Goal: Task Accomplishment & Management: Use online tool/utility

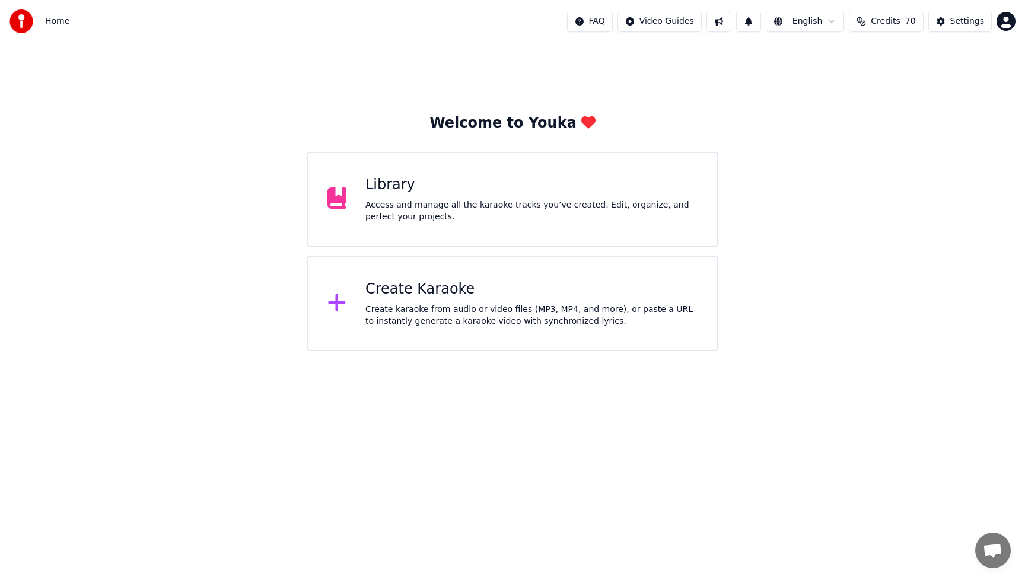
click at [433, 205] on div "Access and manage all the karaoke tracks you’ve created. Edit, organize, and pe…" at bounding box center [531, 211] width 332 height 24
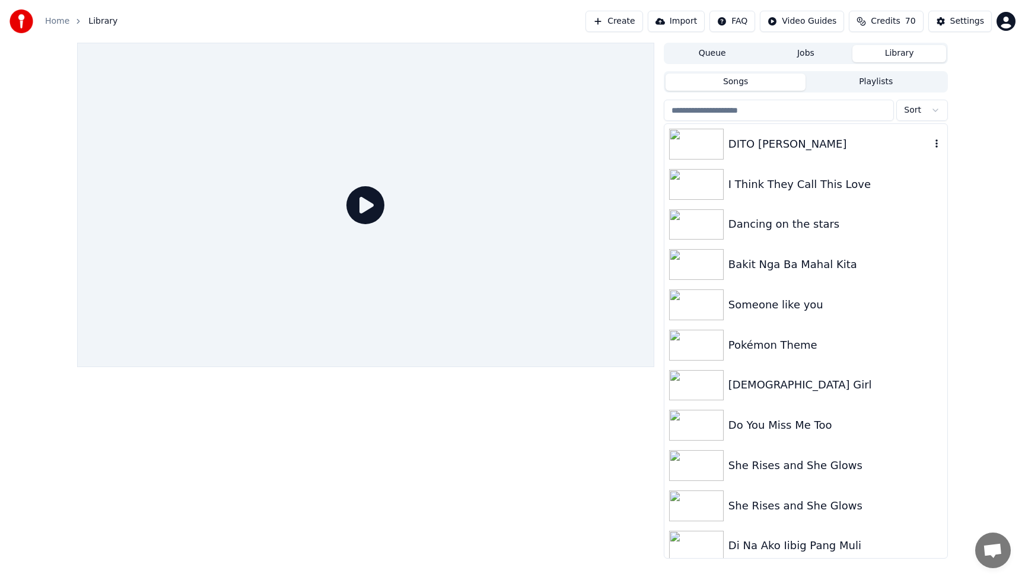
click at [803, 155] on div "DITO [PERSON_NAME]" at bounding box center [805, 144] width 283 height 40
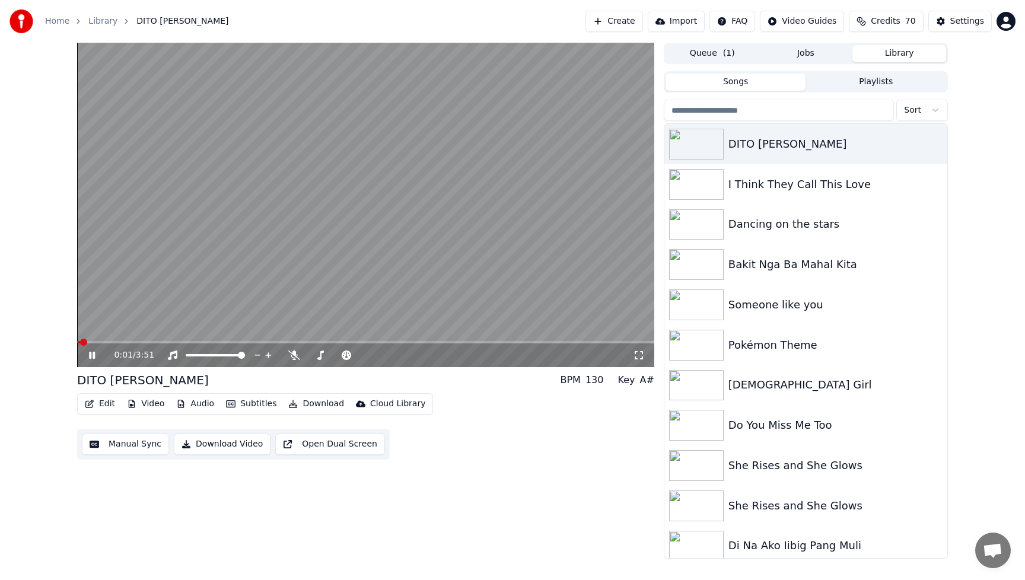
click at [91, 358] on icon at bounding box center [101, 354] width 28 height 9
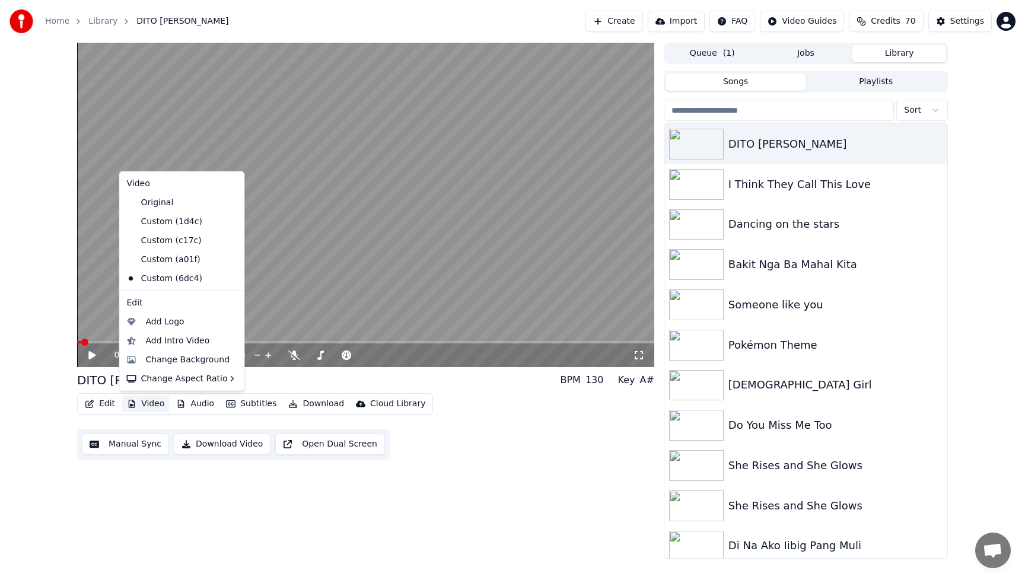
click at [150, 404] on button "Video" at bounding box center [145, 403] width 47 height 17
click at [175, 363] on div "Change Background" at bounding box center [188, 359] width 84 height 12
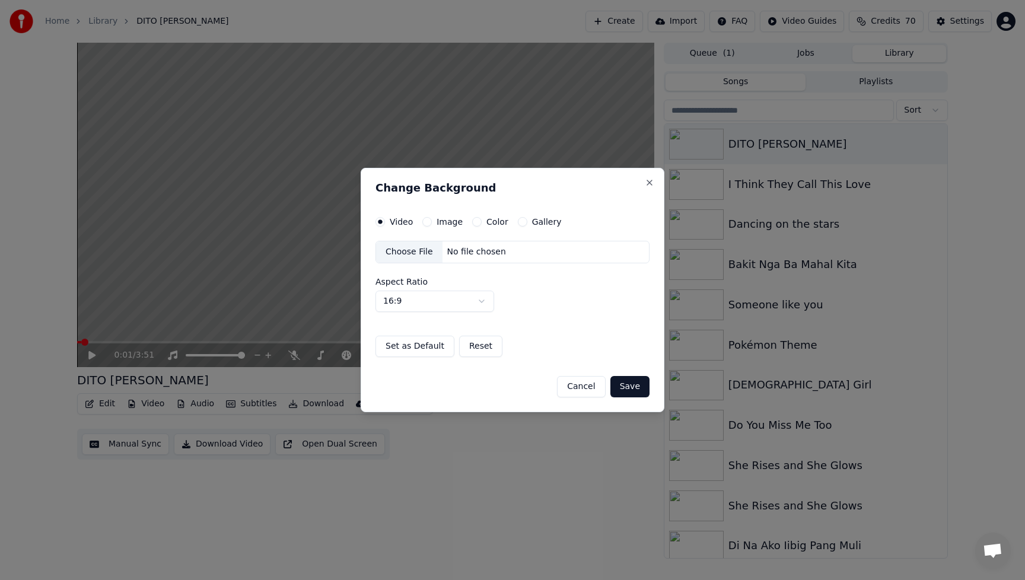
click at [405, 251] on div "Choose File" at bounding box center [409, 251] width 66 height 21
click at [639, 382] on button "Save" at bounding box center [629, 386] width 39 height 21
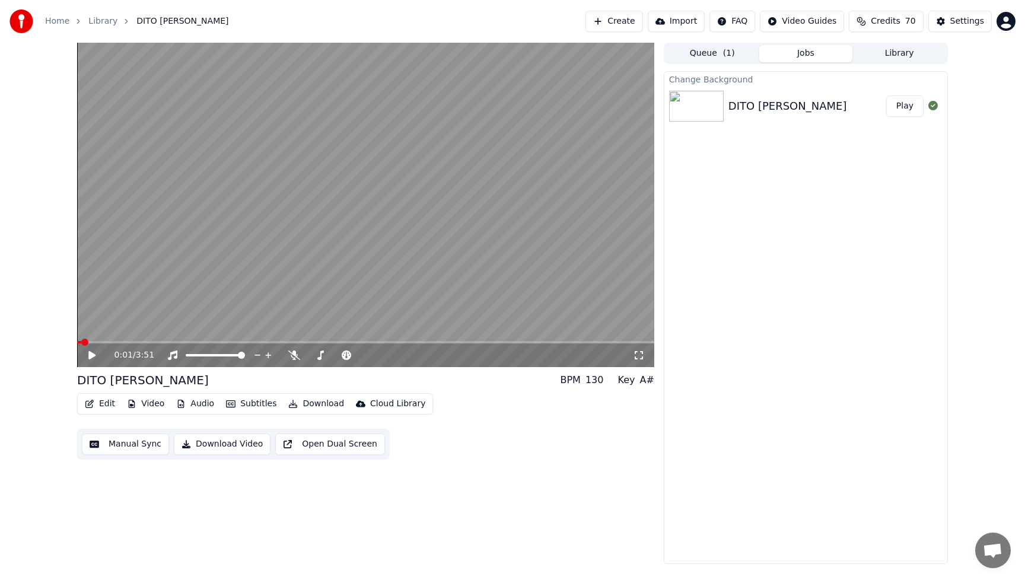
click at [906, 106] on button "Play" at bounding box center [904, 105] width 37 height 21
click at [292, 352] on icon at bounding box center [294, 354] width 12 height 9
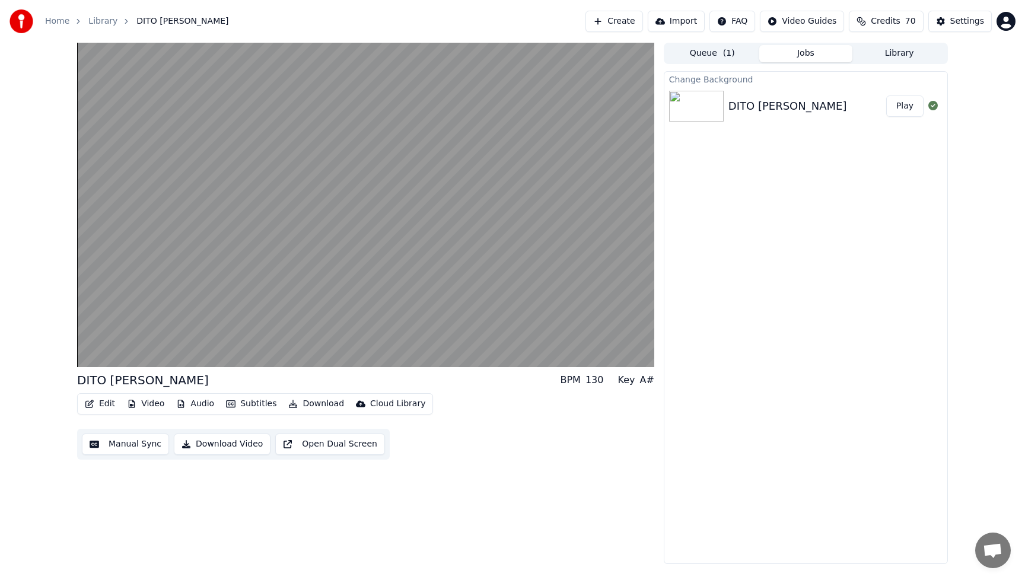
click at [106, 405] on button "Edit" at bounding box center [100, 403] width 40 height 17
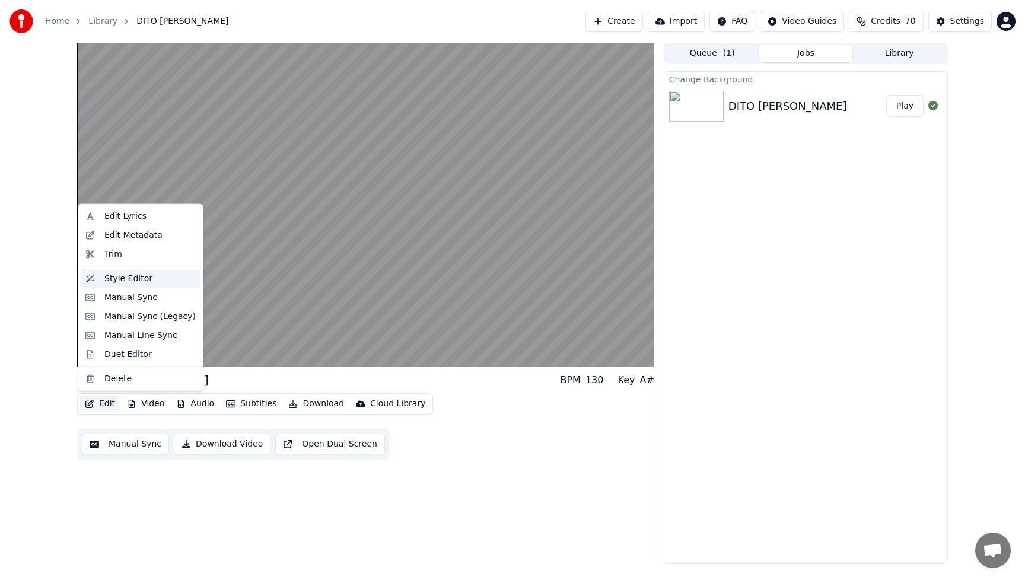
click at [129, 279] on div "Style Editor" at bounding box center [128, 278] width 48 height 12
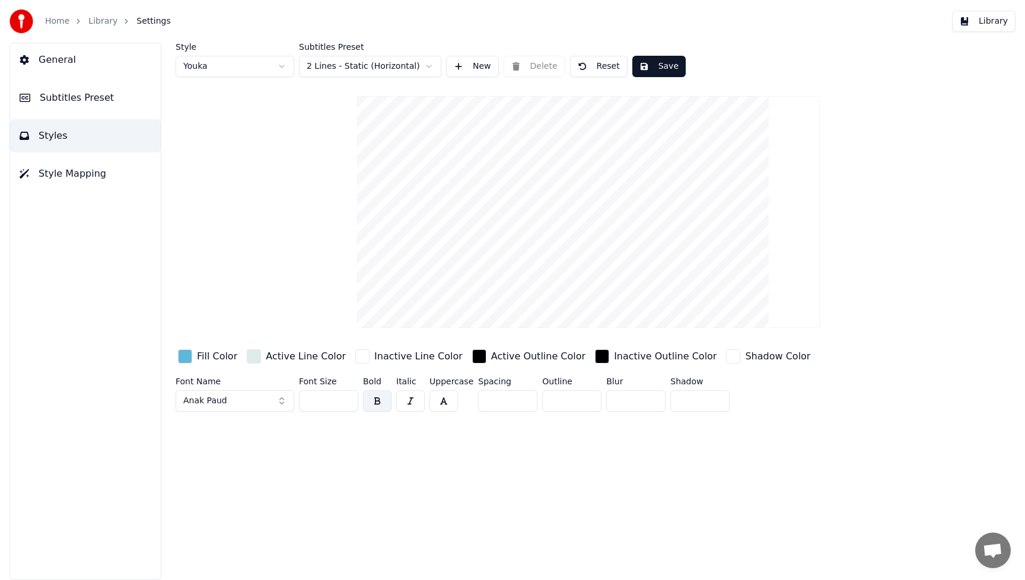
click at [188, 356] on div "button" at bounding box center [185, 356] width 14 height 14
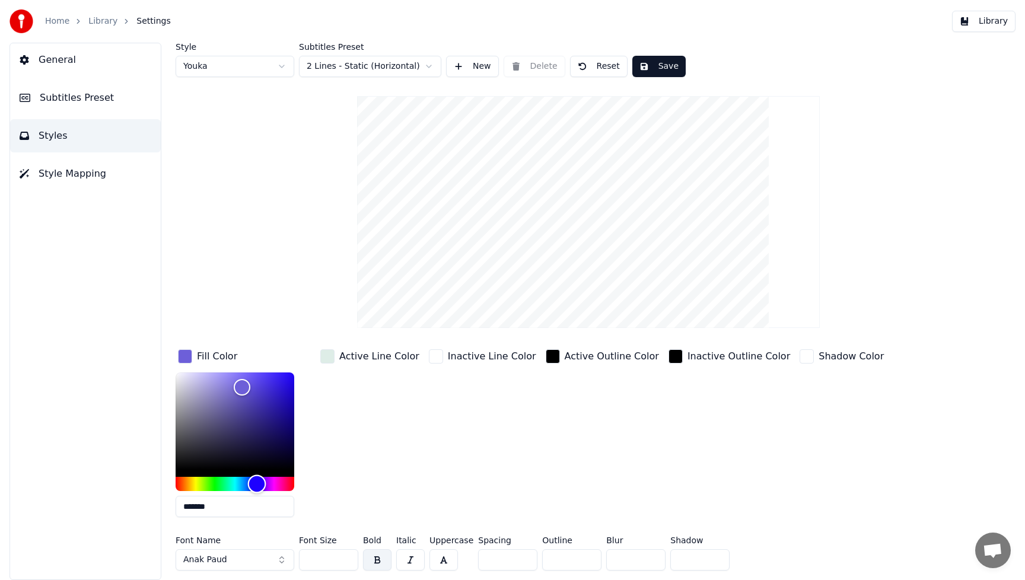
drag, startPoint x: 243, startPoint y: 483, endPoint x: 257, endPoint y: 484, distance: 13.8
click at [257, 484] on div "Hue" at bounding box center [257, 484] width 18 height 18
drag, startPoint x: 232, startPoint y: 388, endPoint x: 221, endPoint y: 392, distance: 11.2
click at [221, 392] on div "Color" at bounding box center [221, 393] width 18 height 18
type input "*******"
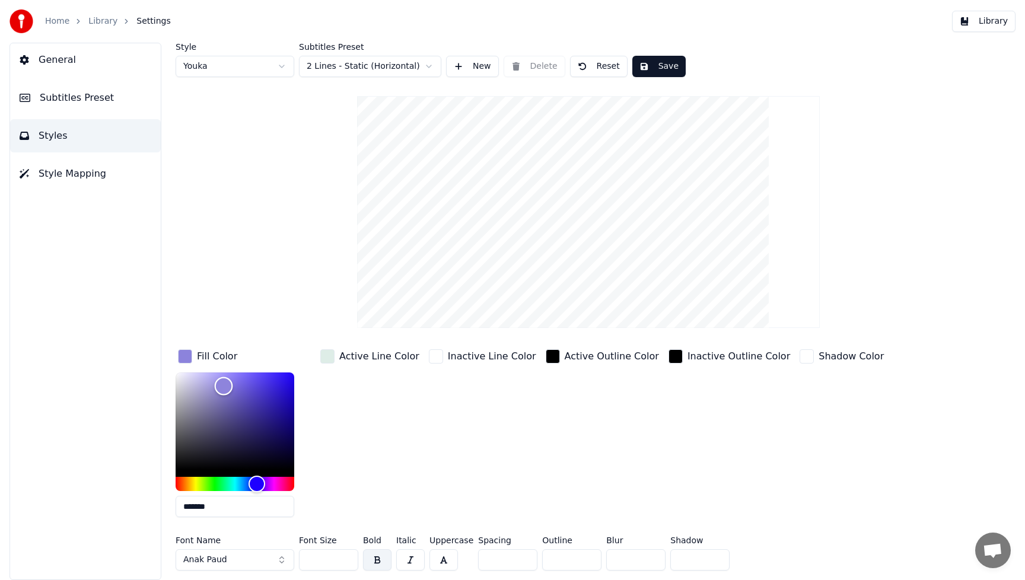
drag, startPoint x: 221, startPoint y: 392, endPoint x: 224, endPoint y: 385, distance: 6.9
click at [224, 385] on div "Color" at bounding box center [224, 386] width 18 height 18
click at [452, 452] on div "Inactive Line Color" at bounding box center [482, 437] width 112 height 180
click at [283, 558] on button "Anak Paud" at bounding box center [234, 559] width 119 height 21
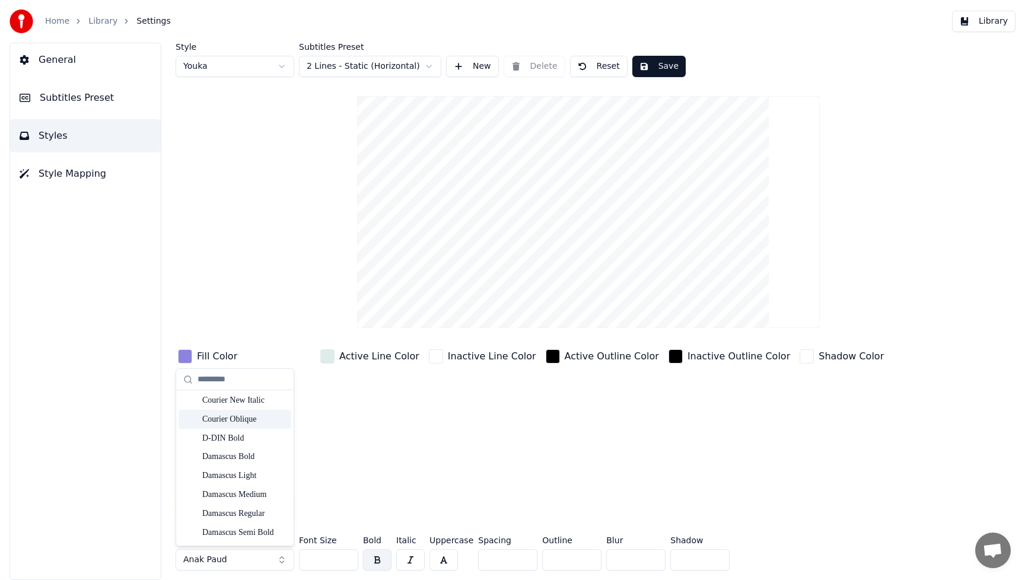
scroll to position [3462, 0]
click at [243, 467] on div "Fish Crispy" at bounding box center [244, 467] width 84 height 12
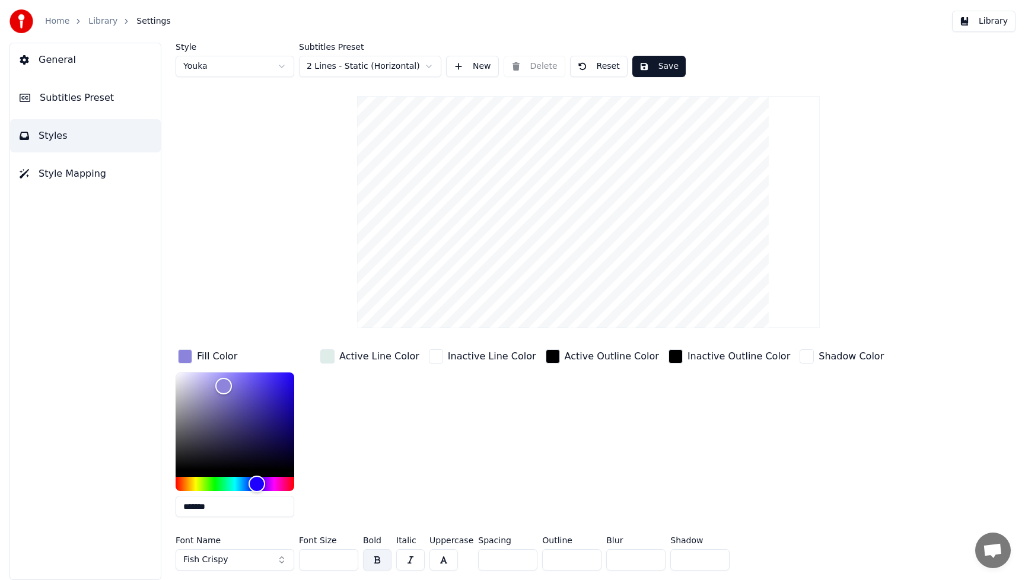
drag, startPoint x: 330, startPoint y: 561, endPoint x: 299, endPoint y: 557, distance: 31.7
click at [299, 557] on input "***" at bounding box center [328, 559] width 59 height 21
type input "***"
click at [720, 467] on div "Inactive Outline Color" at bounding box center [729, 437] width 126 height 180
click at [674, 62] on button "Save" at bounding box center [658, 66] width 53 height 21
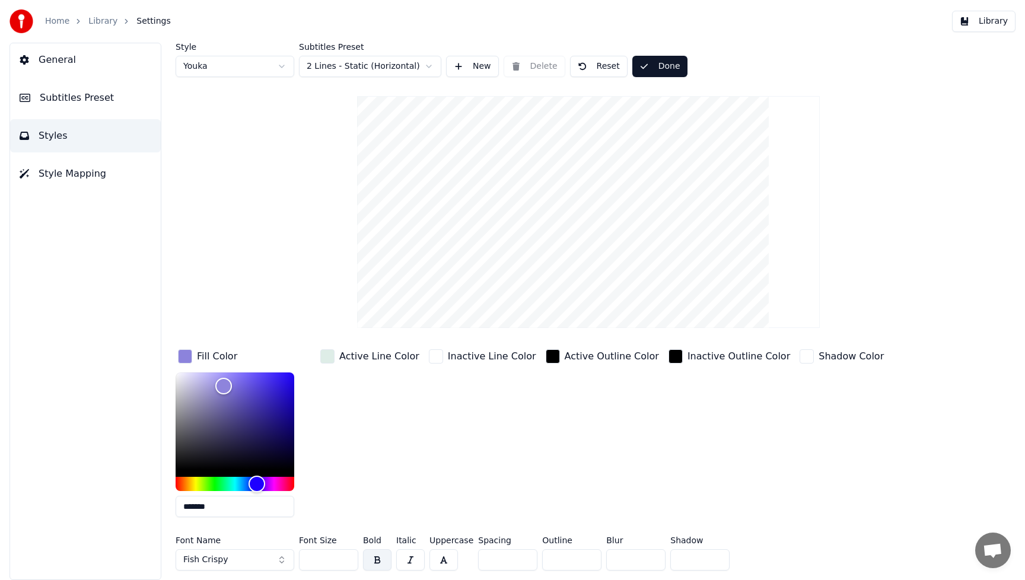
click at [998, 20] on button "Library" at bounding box center [983, 21] width 63 height 21
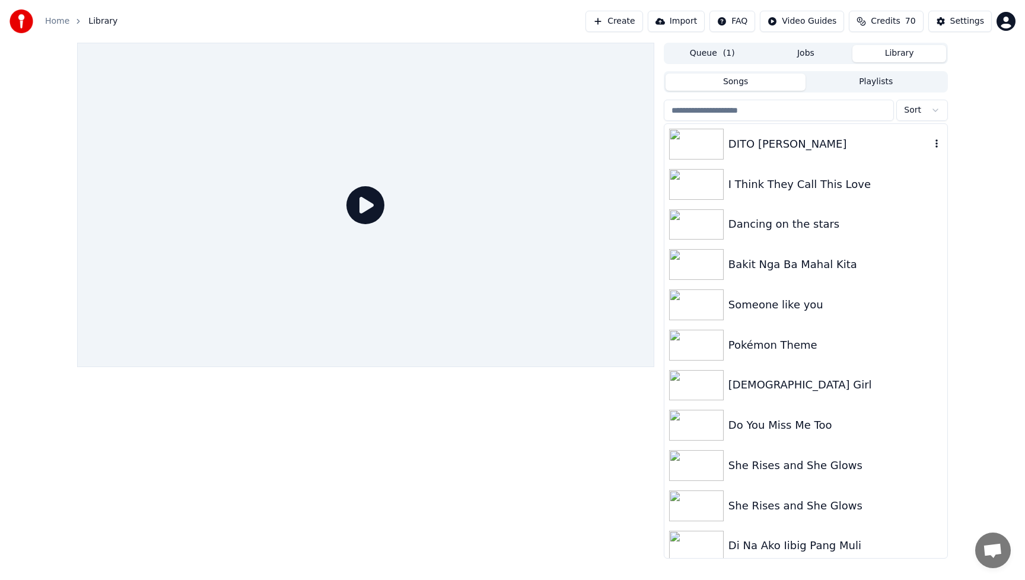
click at [706, 143] on img at bounding box center [696, 144] width 55 height 31
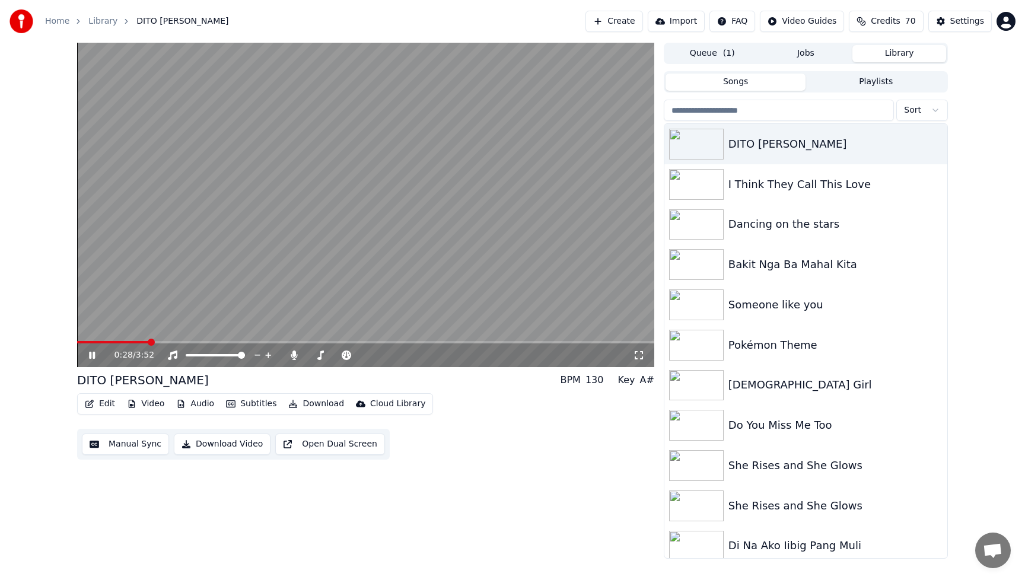
click at [157, 405] on button "Video" at bounding box center [145, 403] width 47 height 17
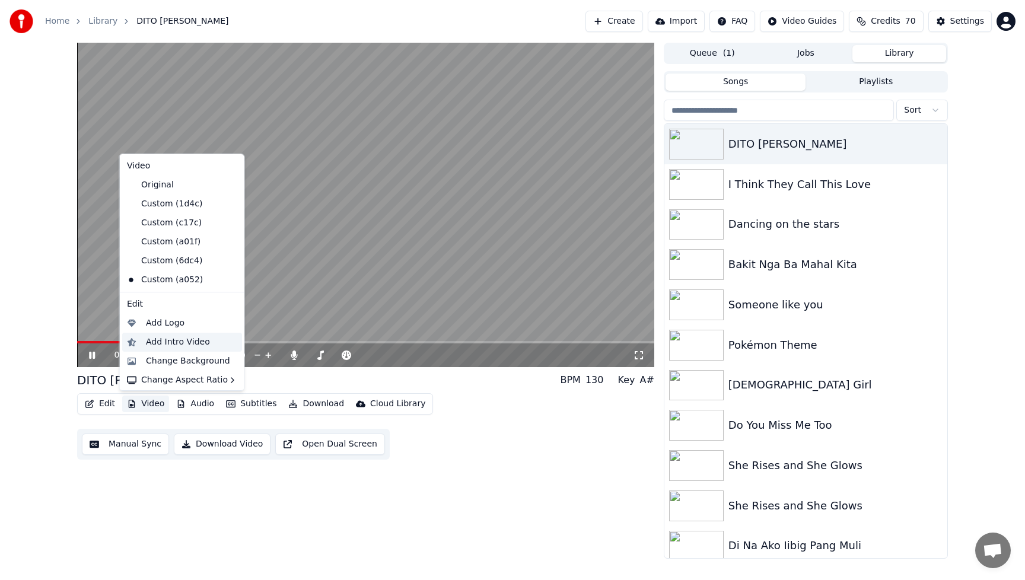
click at [173, 341] on div "Add Intro Video" at bounding box center [178, 342] width 64 height 12
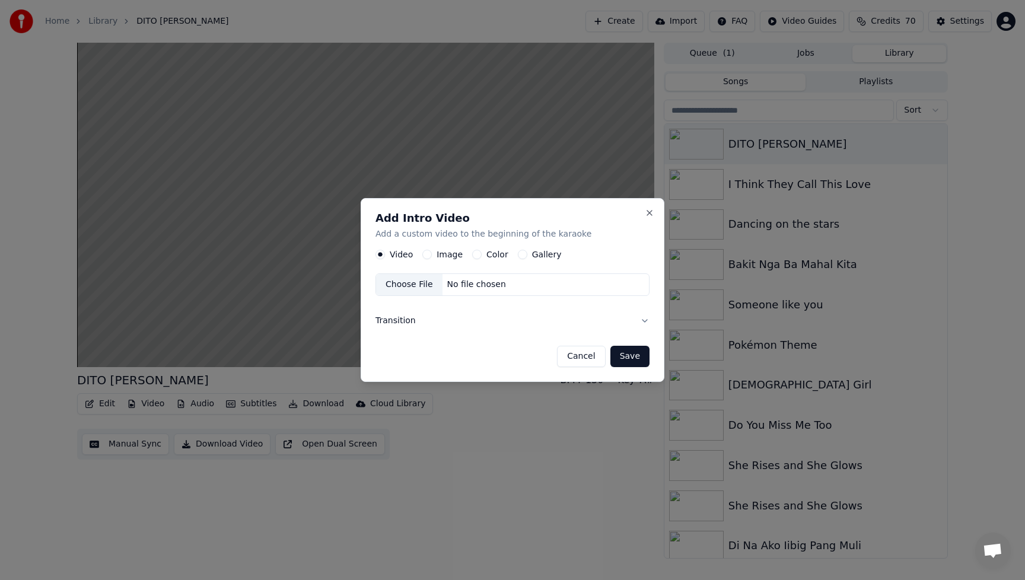
click at [429, 255] on button "Image" at bounding box center [426, 254] width 9 height 9
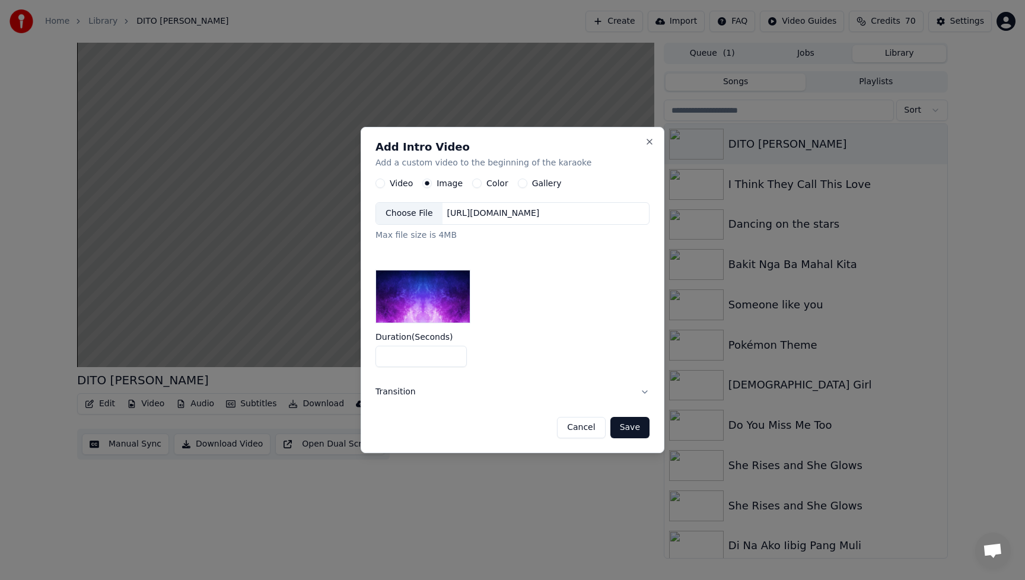
click at [411, 216] on div "Choose File" at bounding box center [409, 213] width 66 height 21
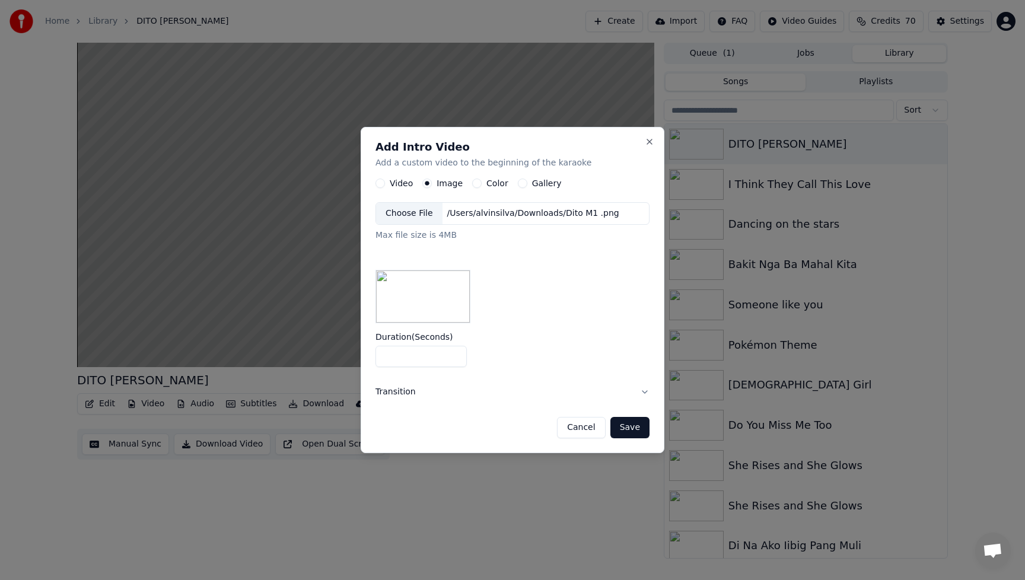
click at [635, 430] on button "Save" at bounding box center [629, 427] width 39 height 21
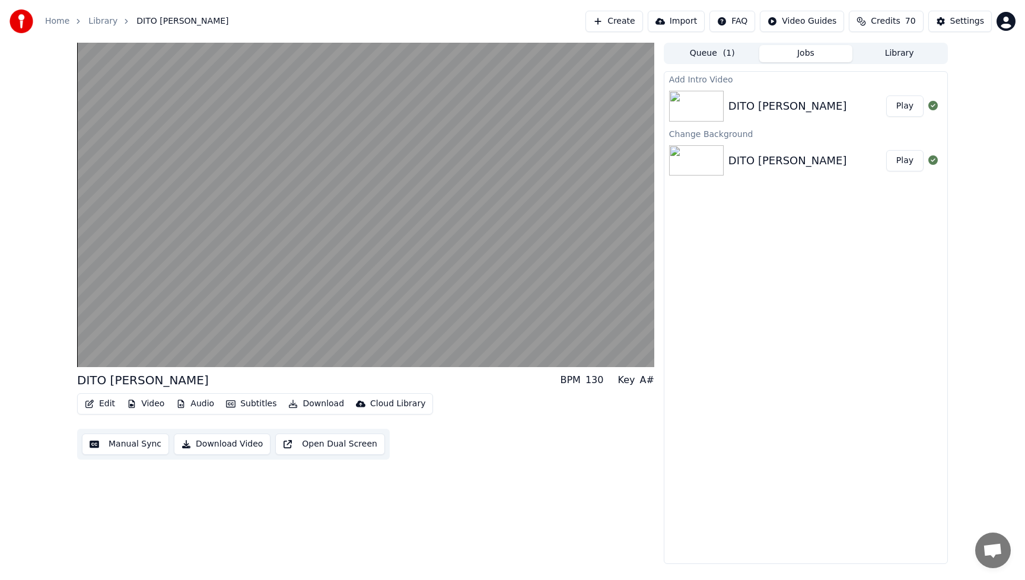
click at [910, 106] on button "Play" at bounding box center [904, 105] width 37 height 21
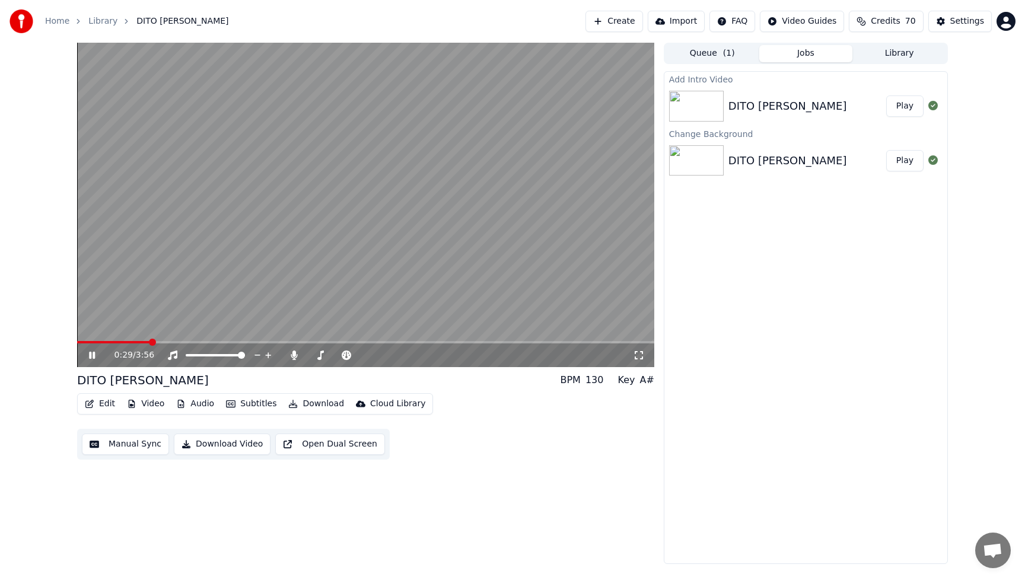
click at [198, 401] on button "Audio" at bounding box center [194, 403] width 47 height 17
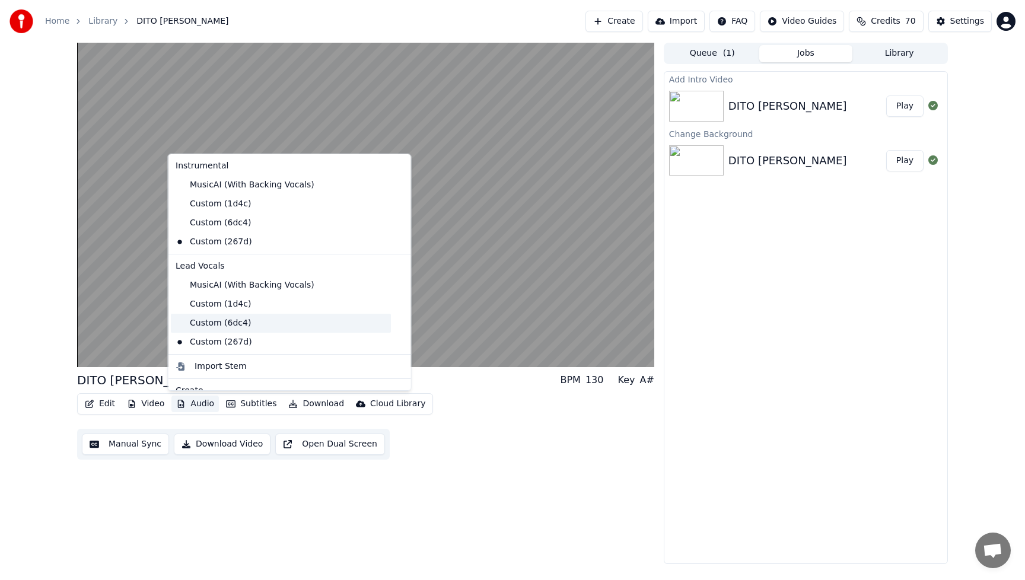
click at [219, 321] on div "Custom (6dc4)" at bounding box center [281, 323] width 220 height 19
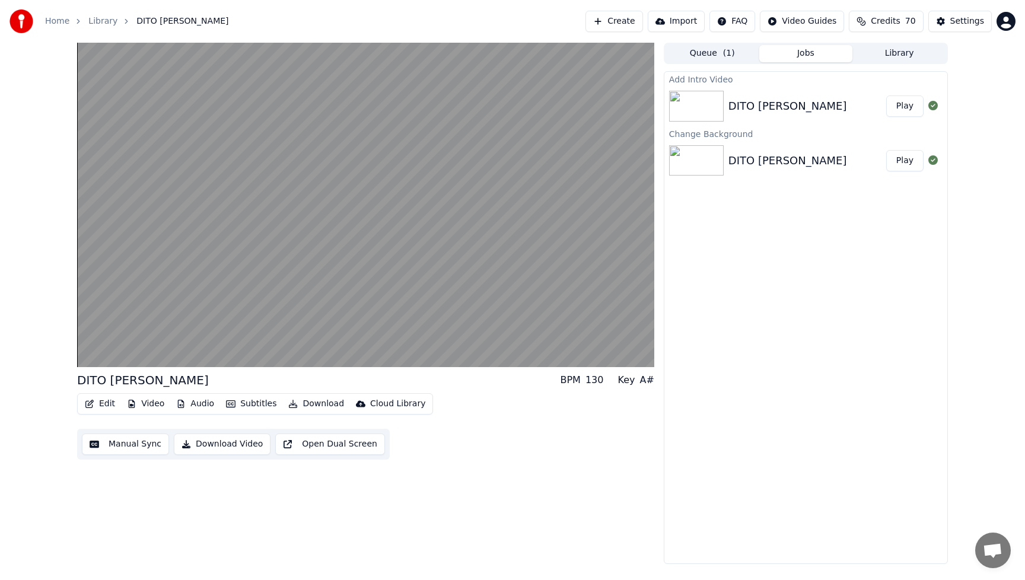
click at [904, 162] on button "Play" at bounding box center [904, 160] width 37 height 21
click at [899, 108] on button "Play" at bounding box center [904, 105] width 37 height 21
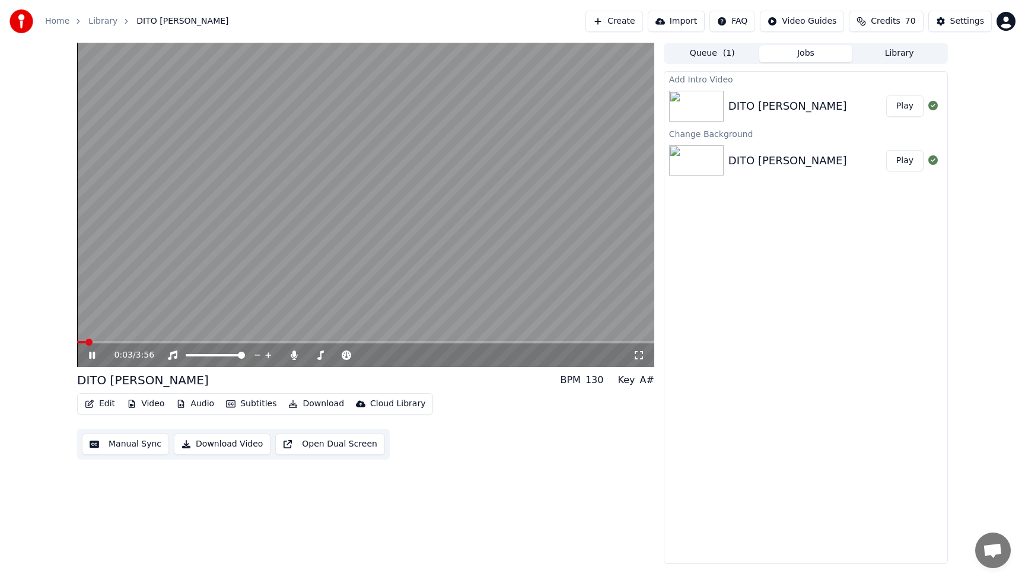
click at [133, 344] on div "0:03 / 3:56" at bounding box center [365, 355] width 577 height 24
click at [116, 343] on span at bounding box center [365, 342] width 577 height 2
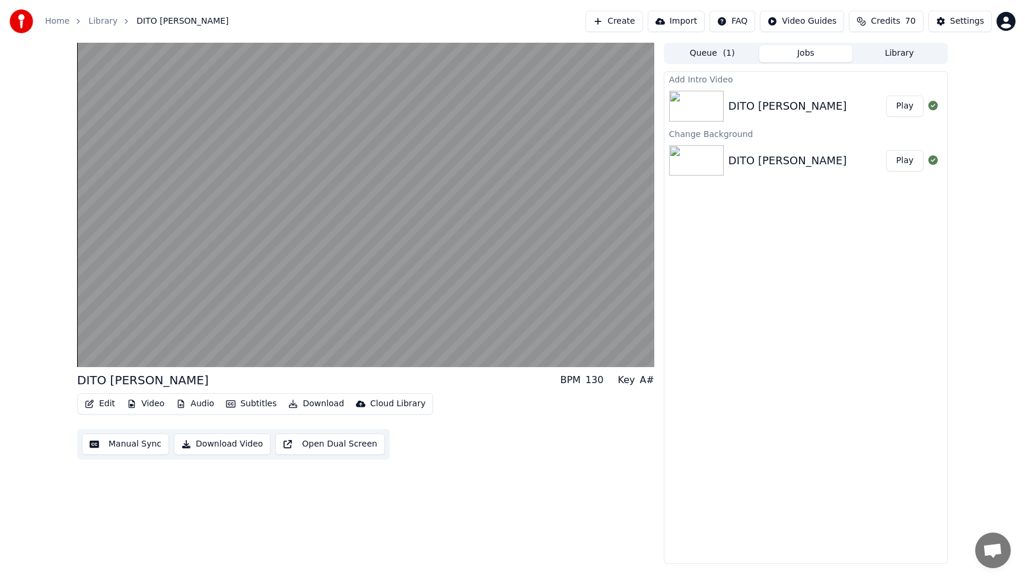
click at [906, 110] on button "Play" at bounding box center [904, 105] width 37 height 21
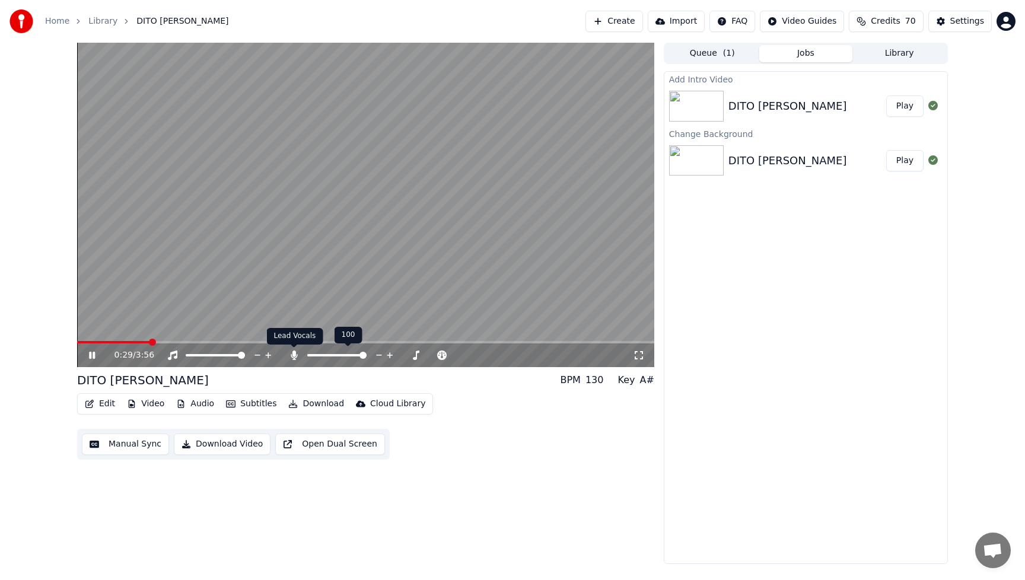
click at [296, 358] on icon at bounding box center [294, 354] width 12 height 9
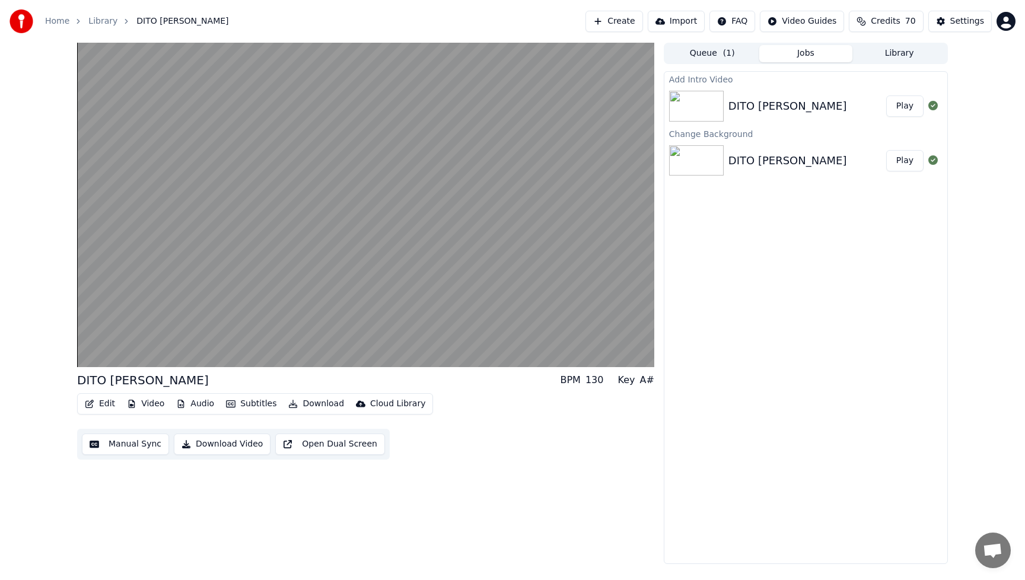
click at [234, 442] on button "Download Video" at bounding box center [222, 443] width 97 height 21
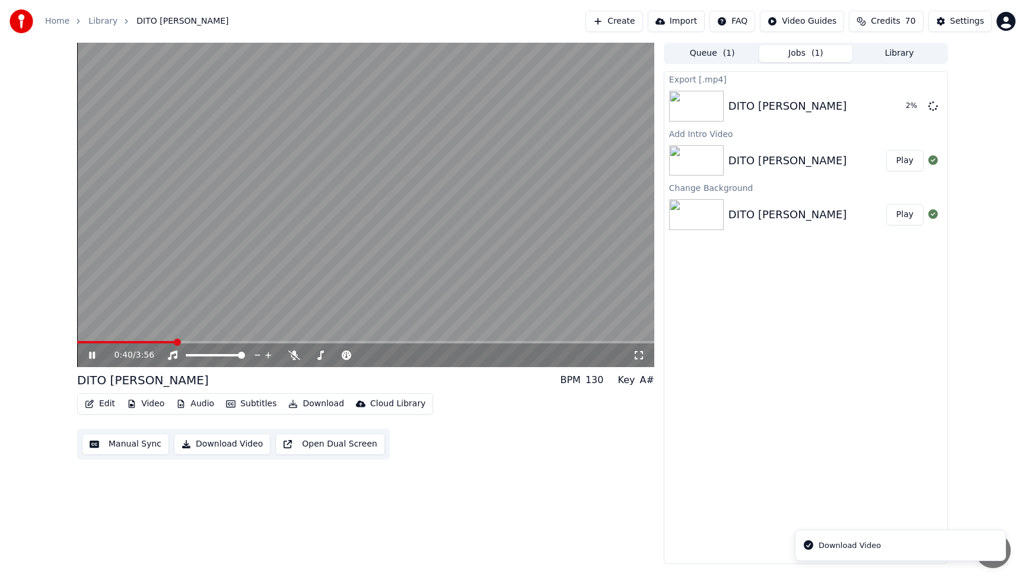
click at [93, 352] on icon at bounding box center [92, 355] width 6 height 7
